Goal: Check status: Check status

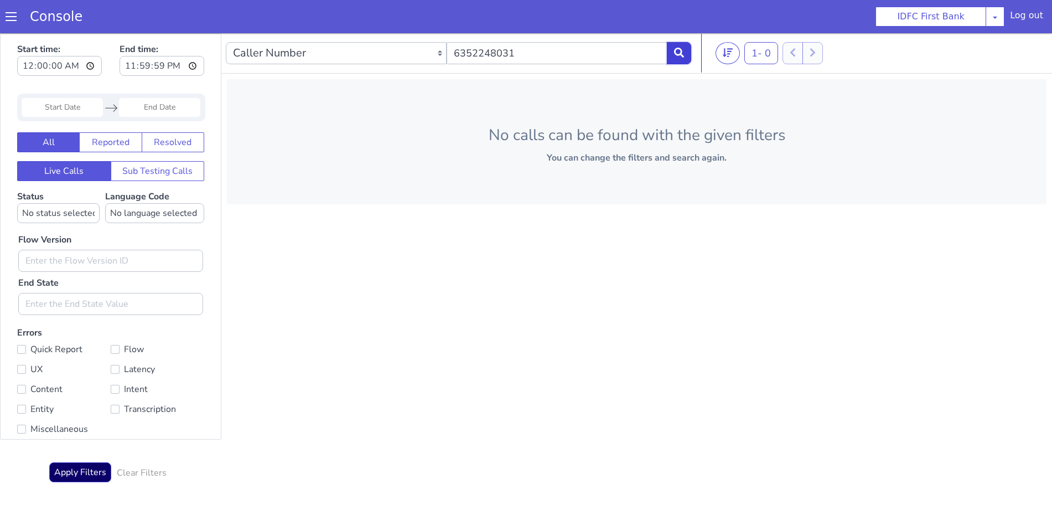
click at [684, 50] on icon at bounding box center [679, 53] width 10 height 10
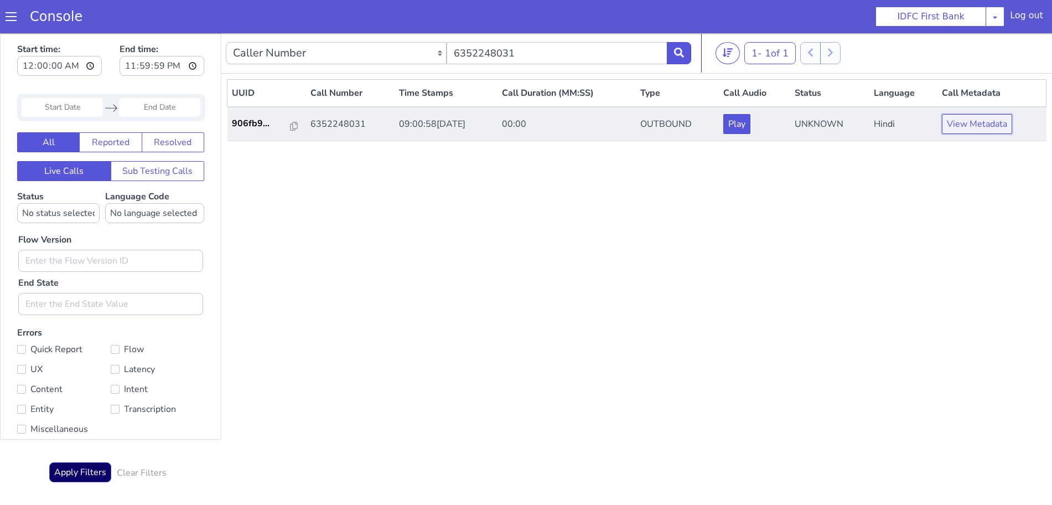
click at [980, 124] on button "View Metadata" at bounding box center [977, 124] width 70 height 20
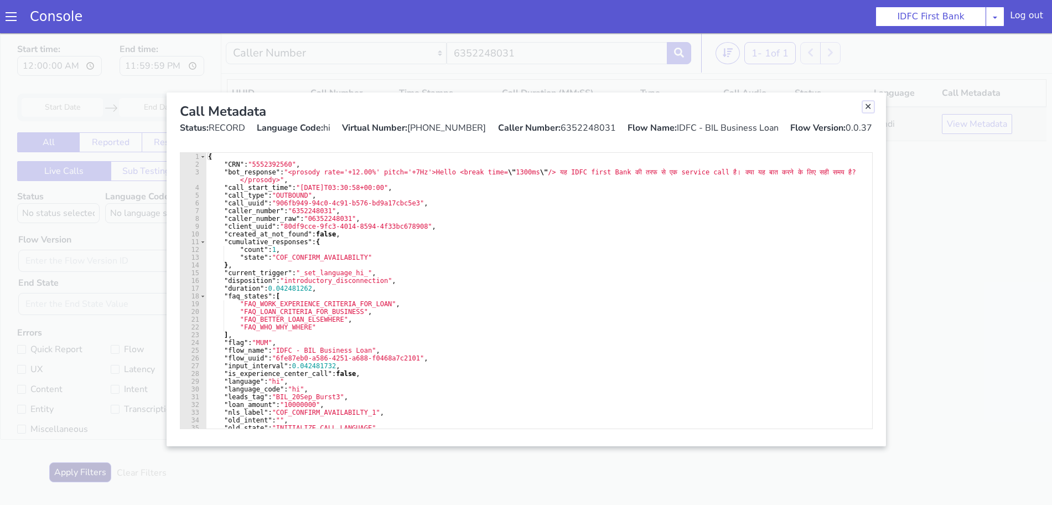
click at [866, 109] on link "Close" at bounding box center [868, 106] width 11 height 11
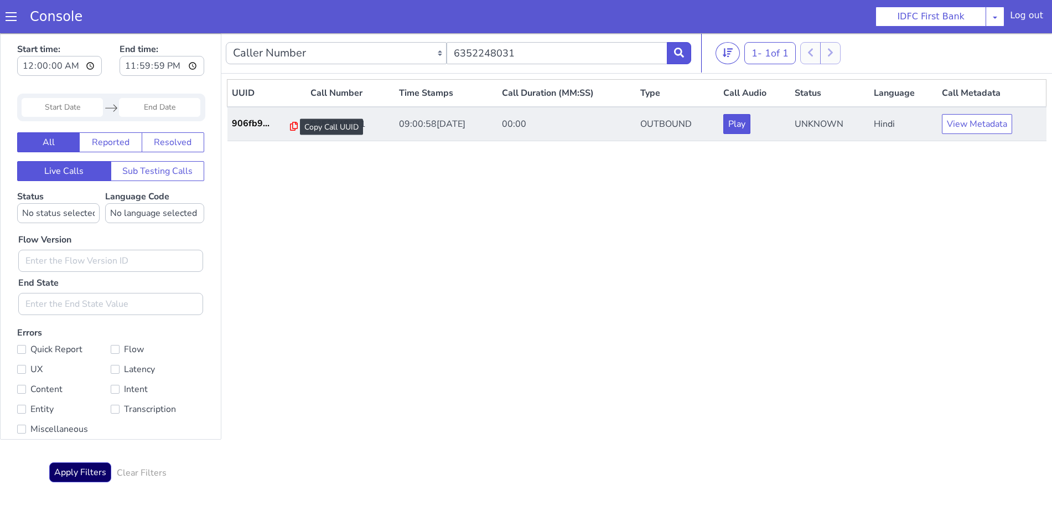
click at [290, 125] on icon at bounding box center [294, 126] width 8 height 9
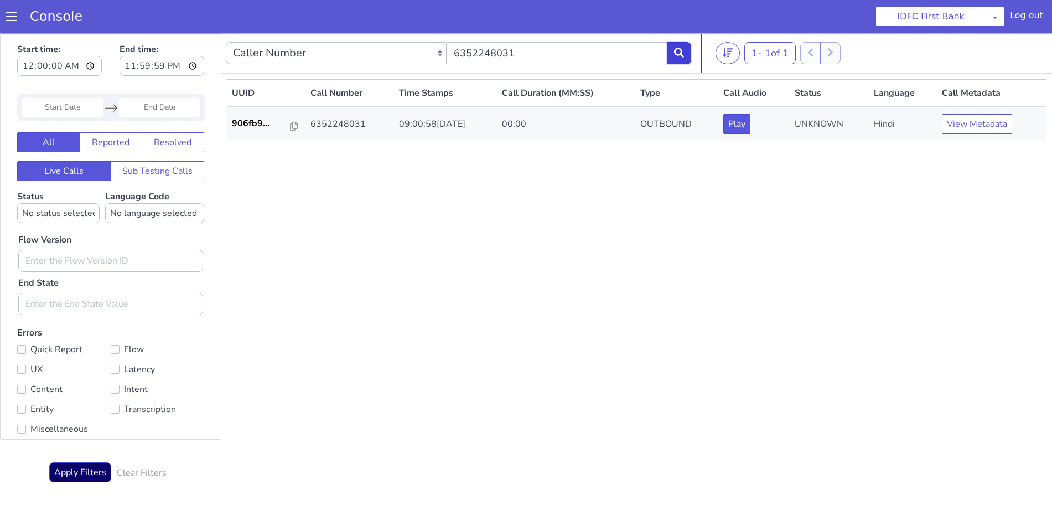
click at [685, 50] on button at bounding box center [679, 53] width 24 height 22
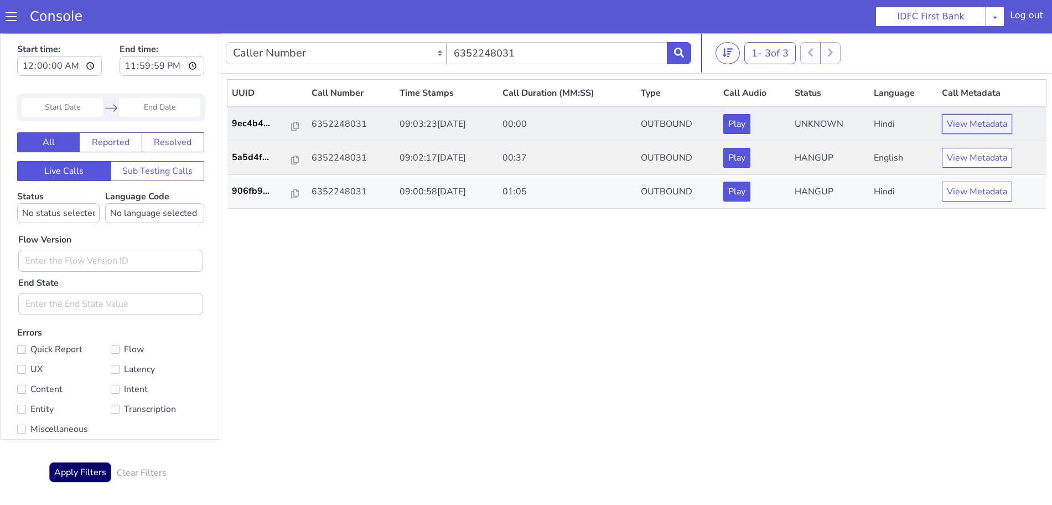
click at [969, 122] on button "View Metadata" at bounding box center [977, 124] width 70 height 20
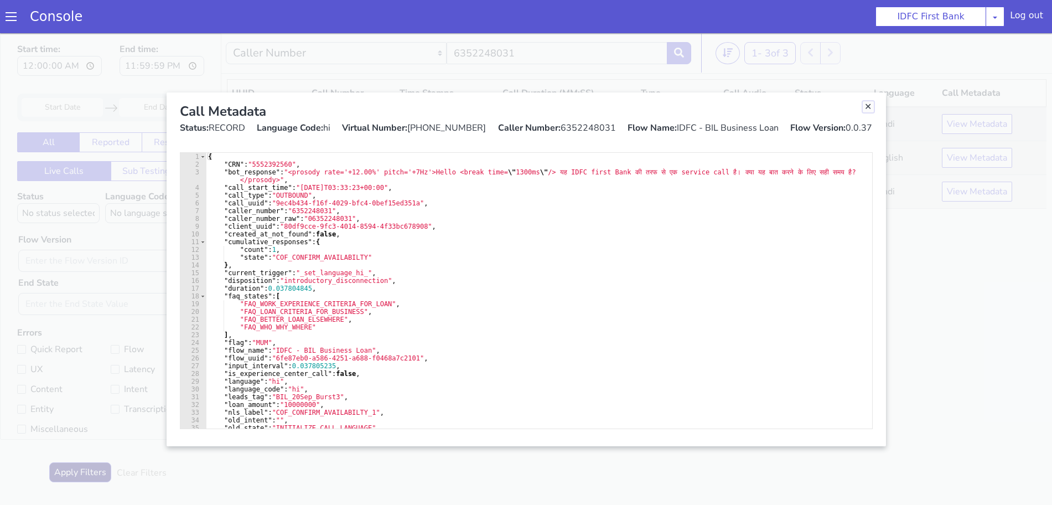
drag, startPoint x: 864, startPoint y: 107, endPoint x: 829, endPoint y: 136, distance: 44.8
click at [864, 107] on link "Close" at bounding box center [868, 106] width 11 height 11
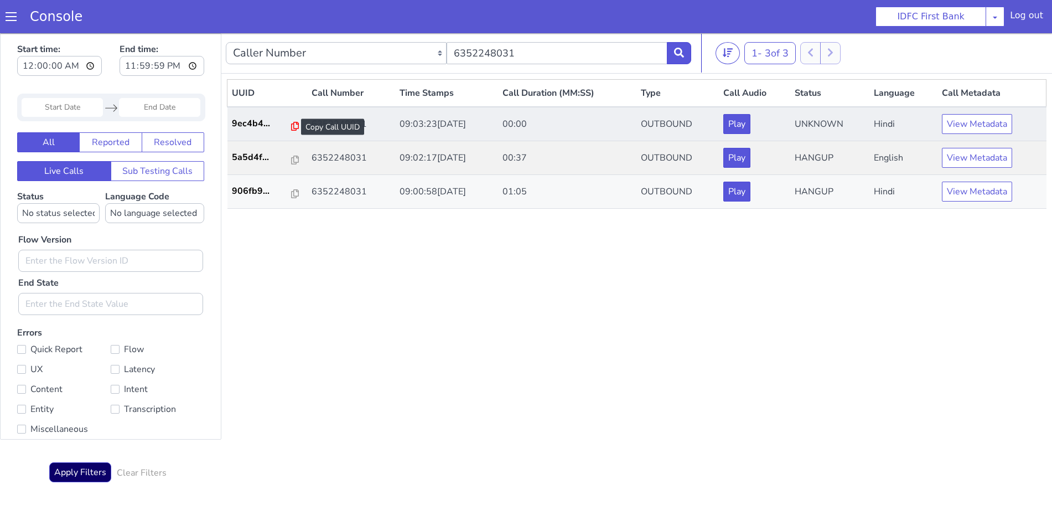
click at [291, 126] on icon at bounding box center [295, 126] width 8 height 9
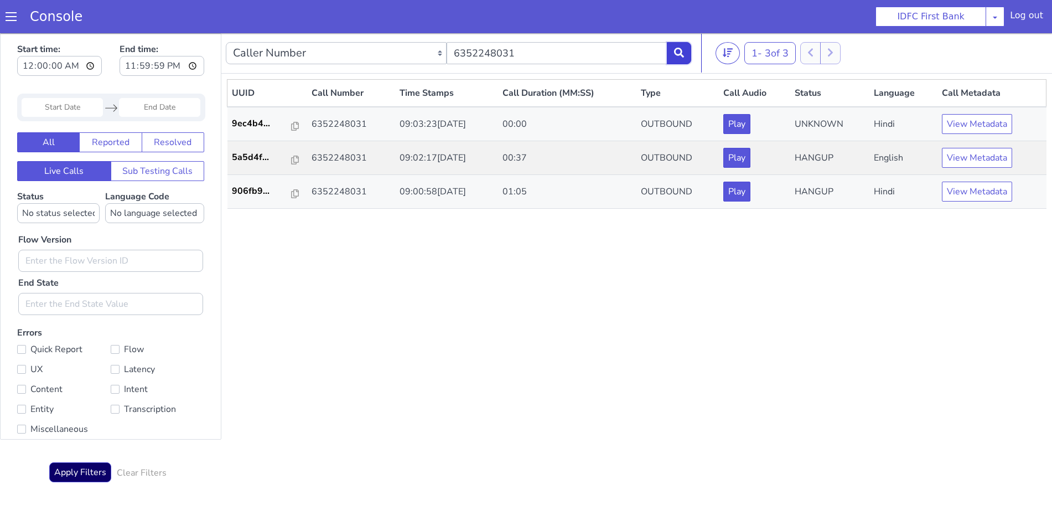
click at [680, 45] on button at bounding box center [679, 53] width 24 height 22
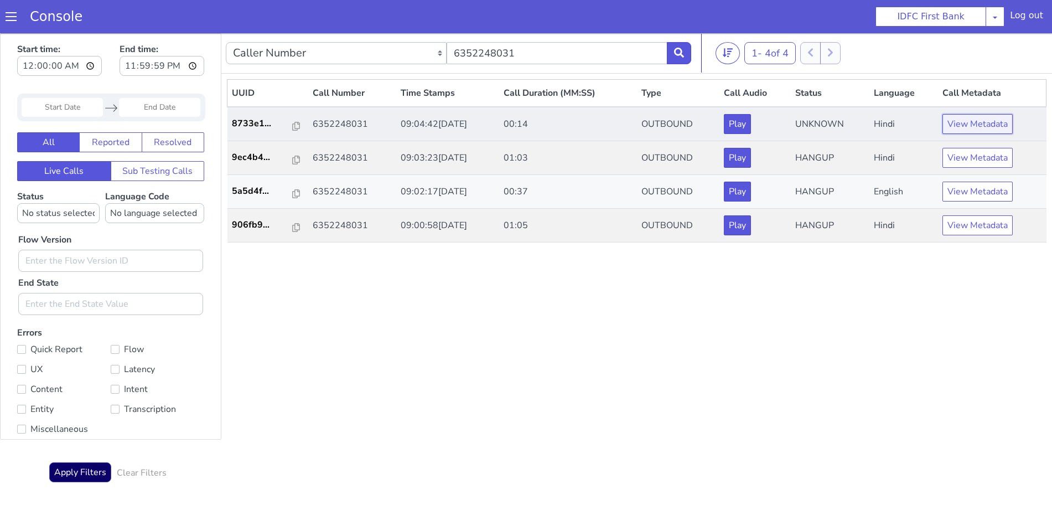
click at [975, 123] on button "View Metadata" at bounding box center [978, 124] width 70 height 20
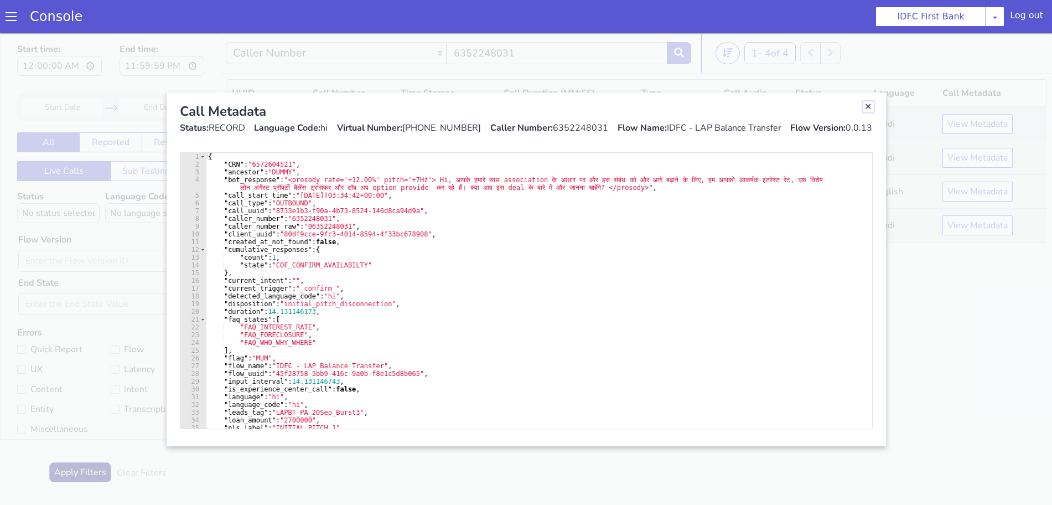
click at [871, 104] on link "Close" at bounding box center [868, 106] width 11 height 11
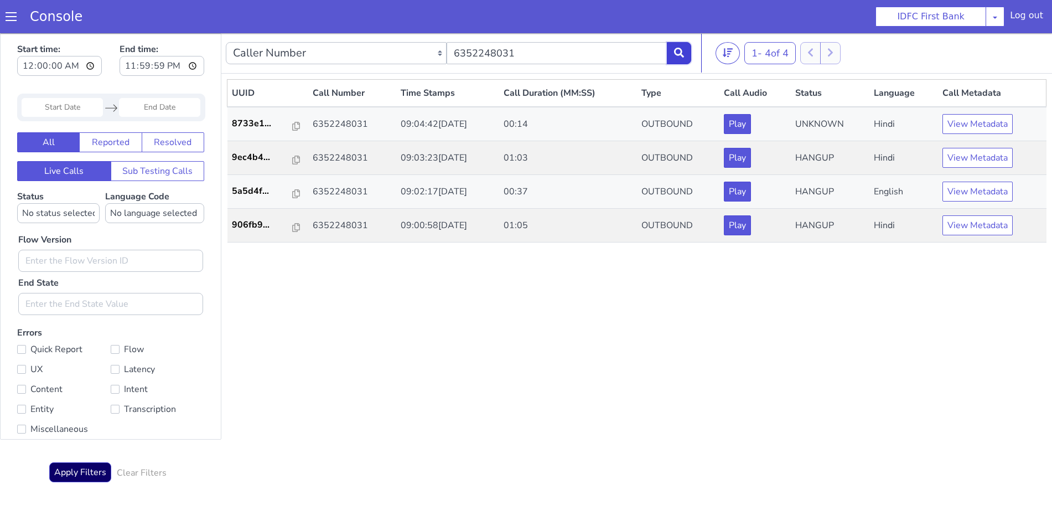
click at [680, 48] on icon at bounding box center [679, 53] width 10 height 10
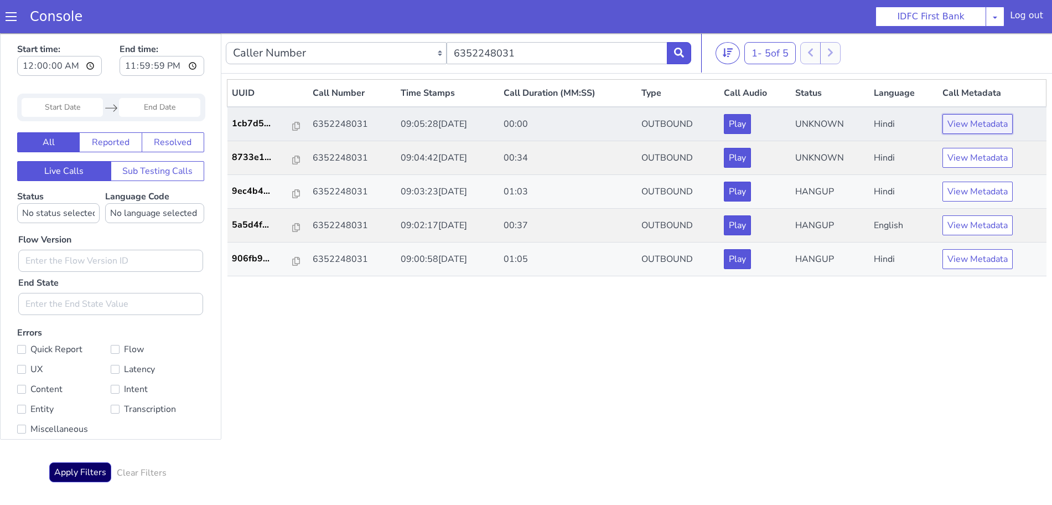
click at [964, 126] on button "View Metadata" at bounding box center [978, 124] width 70 height 20
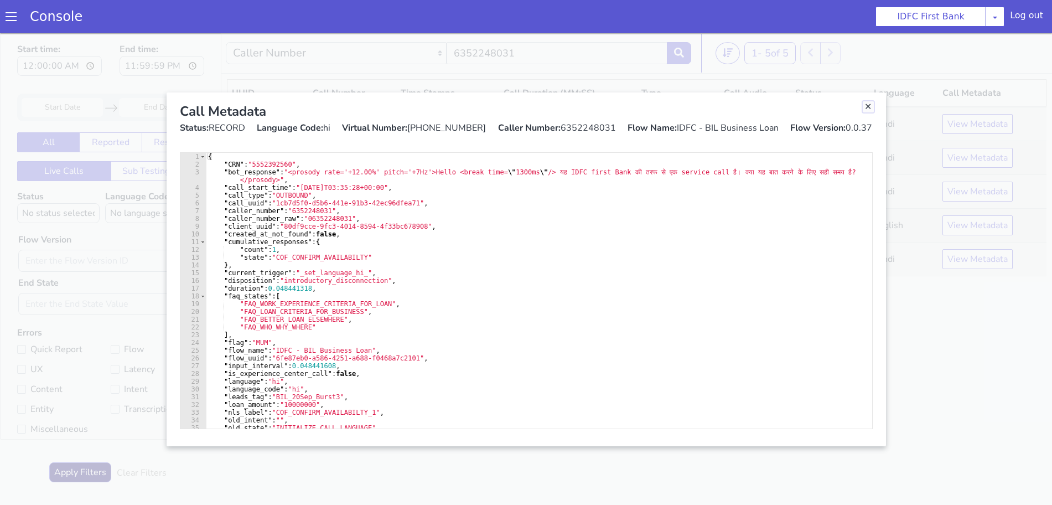
click at [869, 106] on link "Close" at bounding box center [868, 106] width 11 height 11
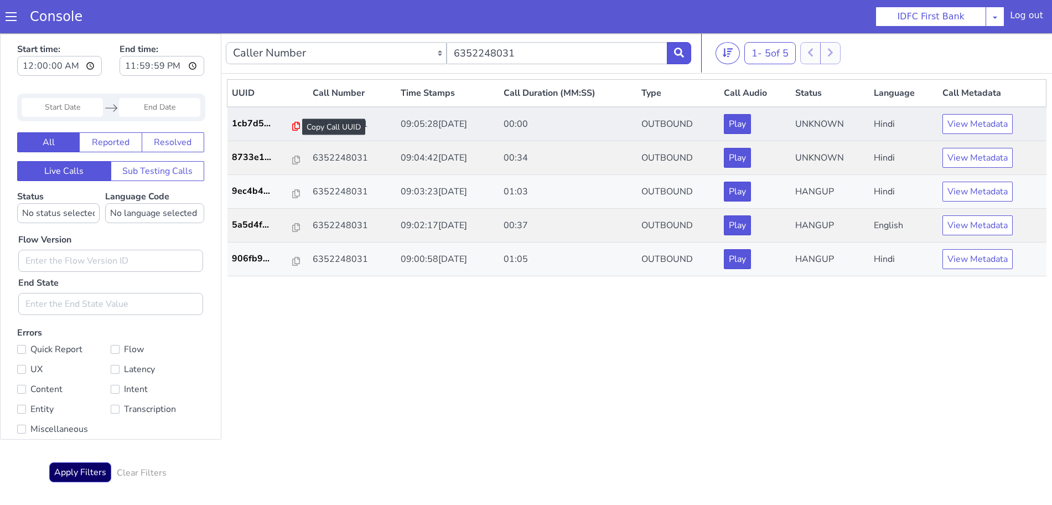
click at [292, 127] on icon at bounding box center [296, 126] width 8 height 9
